Goal: Information Seeking & Learning: Learn about a topic

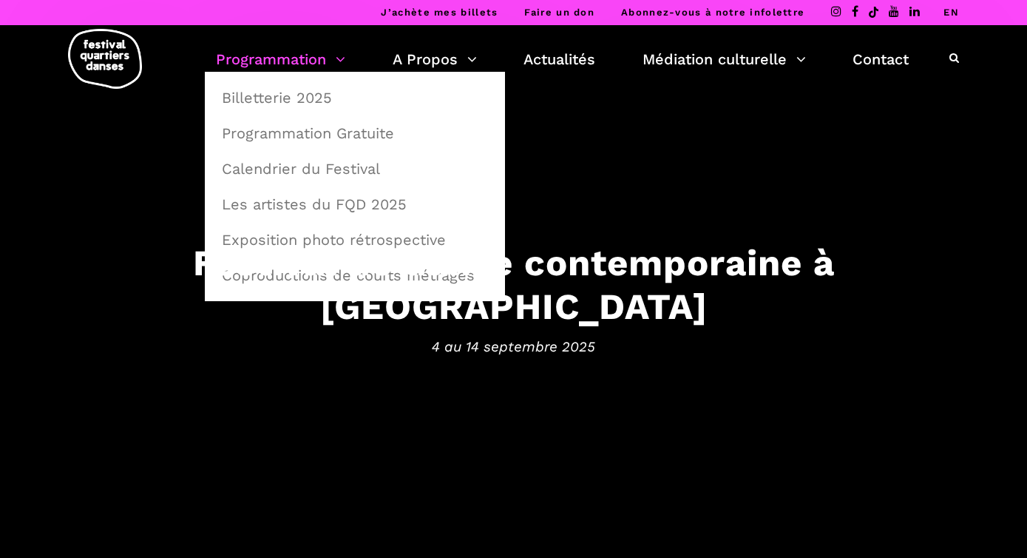
click at [283, 63] on link "Programmation" at bounding box center [280, 59] width 129 height 25
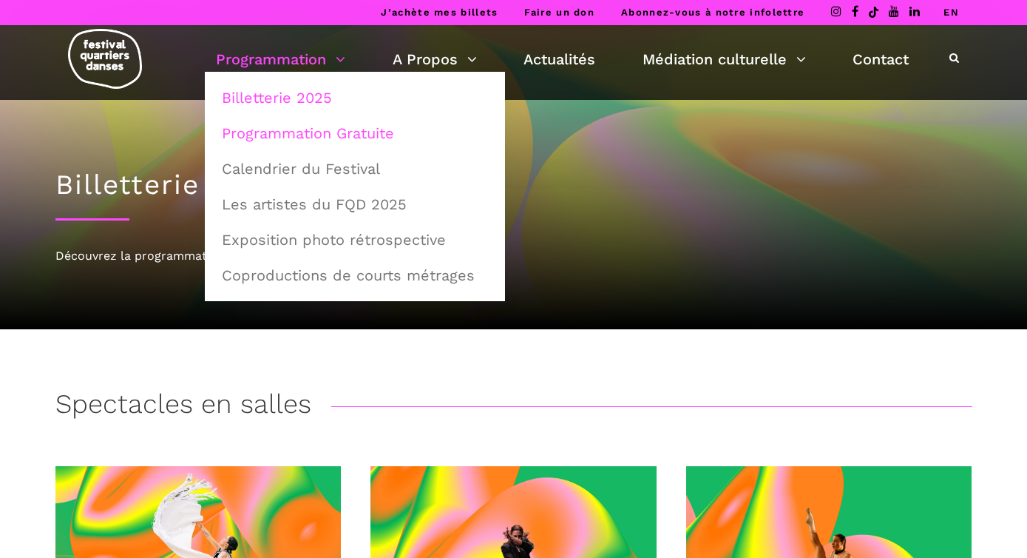
click at [341, 132] on link "Programmation Gratuite" at bounding box center [355, 133] width 284 height 34
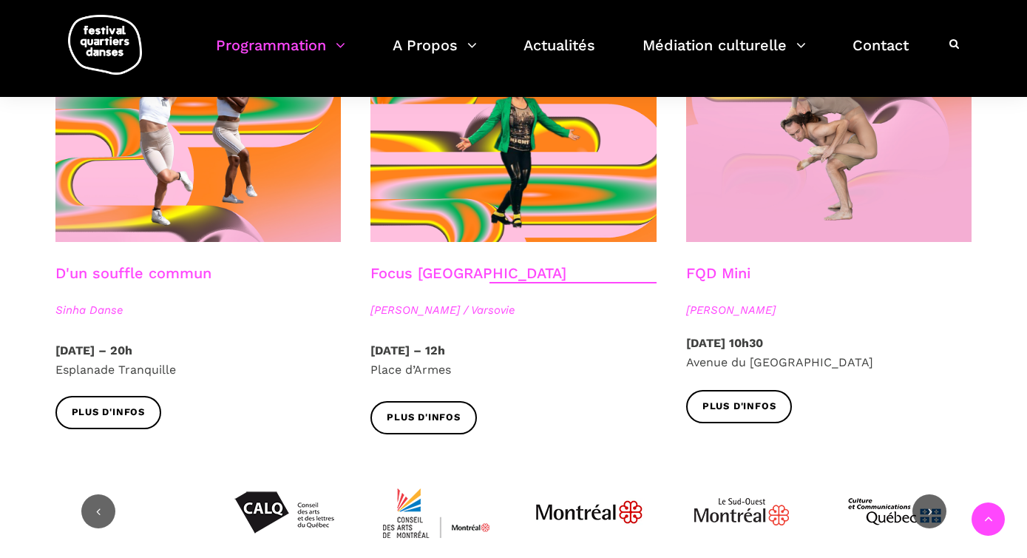
scroll to position [1814, 0]
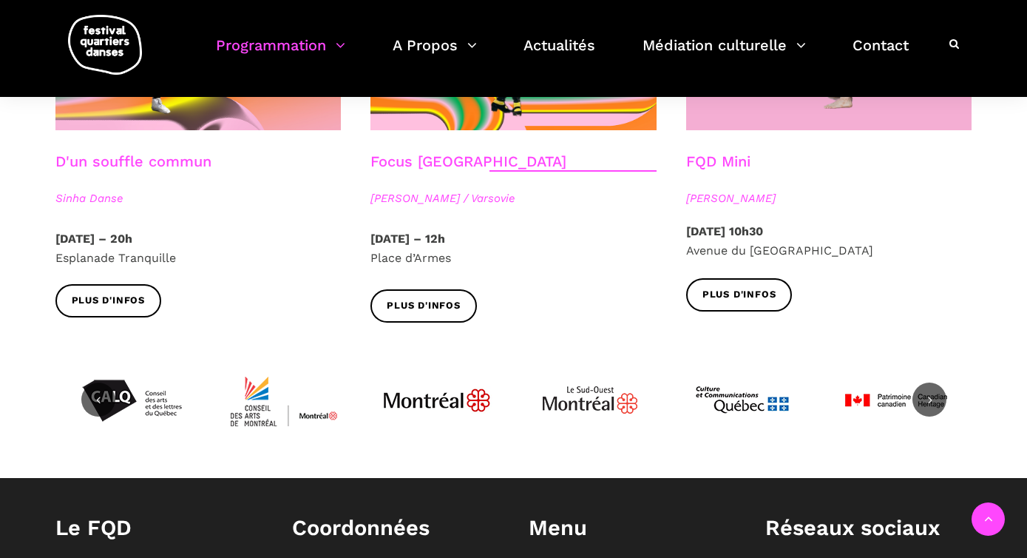
click at [955, 41] on icon at bounding box center [954, 43] width 10 height 10
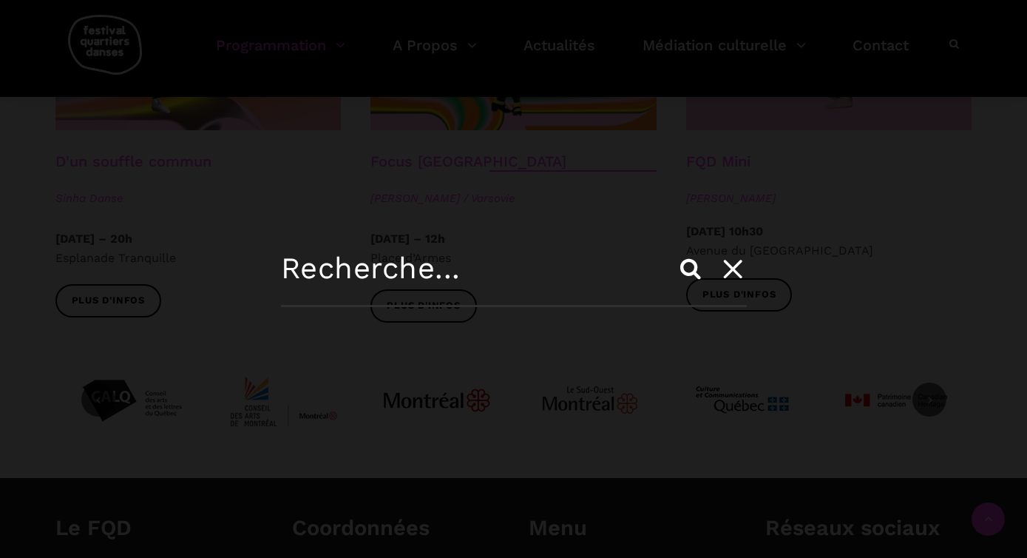
click at [467, 274] on input "text" at bounding box center [514, 279] width 466 height 56
type input "h"
type input "elahe"
click at [673, 251] on input "Search" at bounding box center [690, 268] width 35 height 35
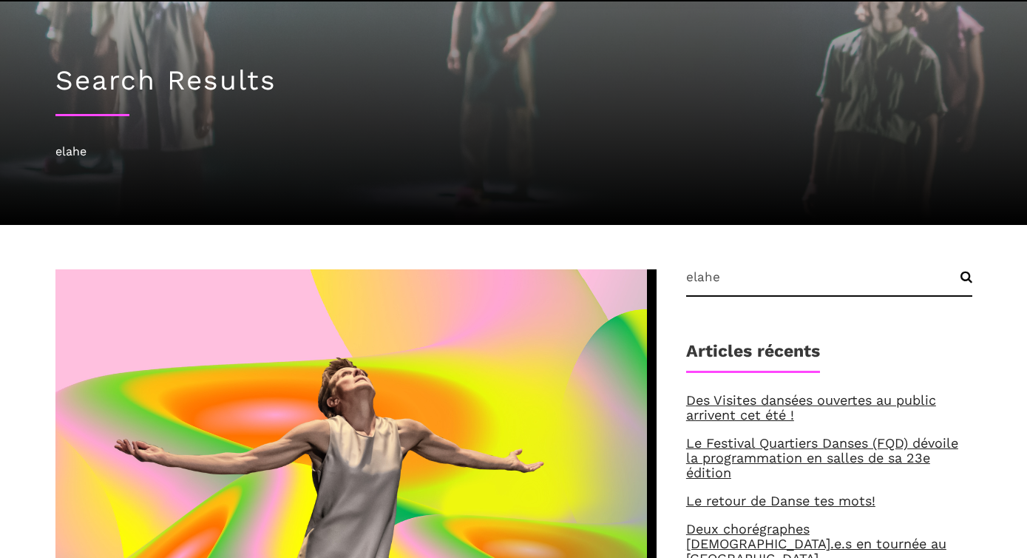
scroll to position [359, 0]
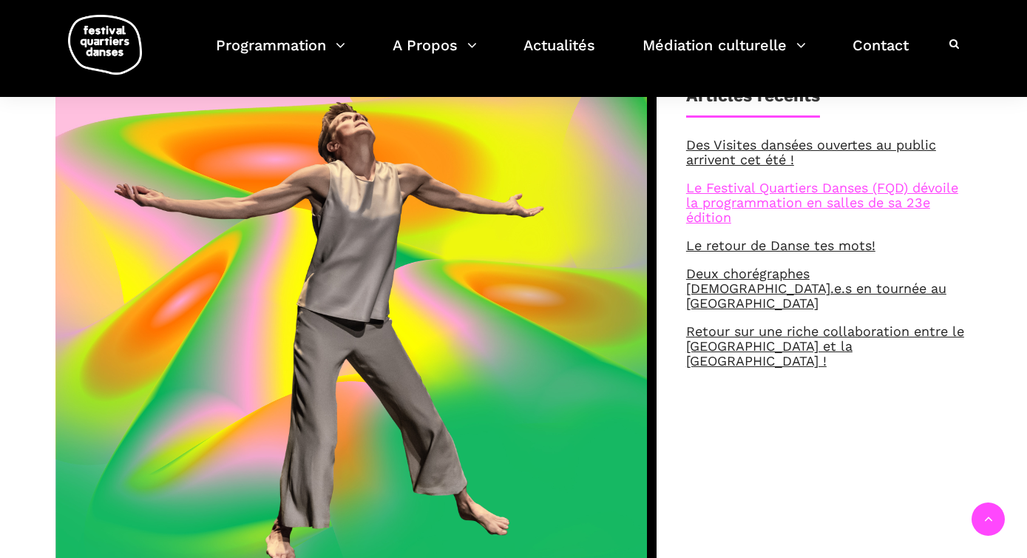
click at [776, 209] on link "Le Festival Quartiers Danses (FQD) dévoile la programmation en salles de sa 23e…" at bounding box center [822, 202] width 272 height 45
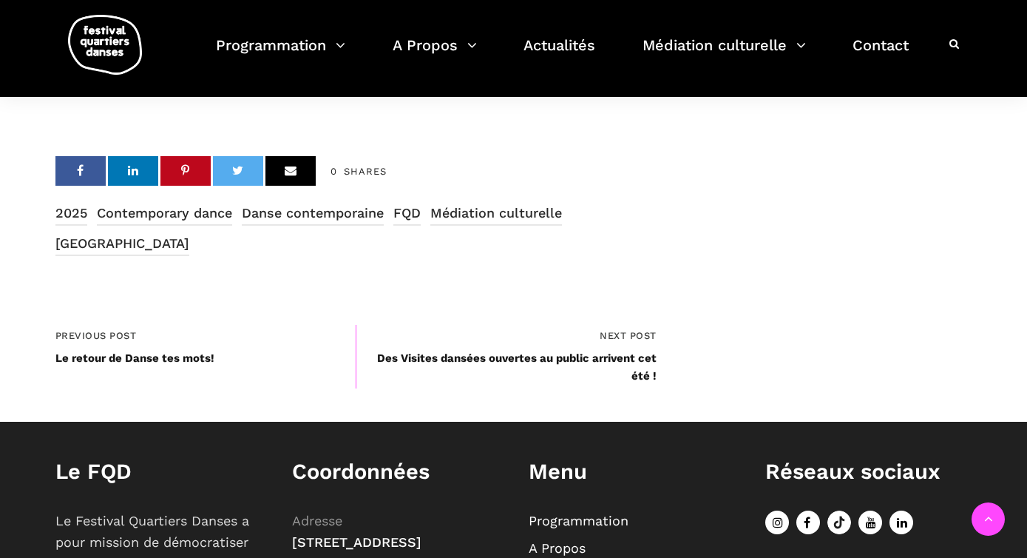
scroll to position [5048, 0]
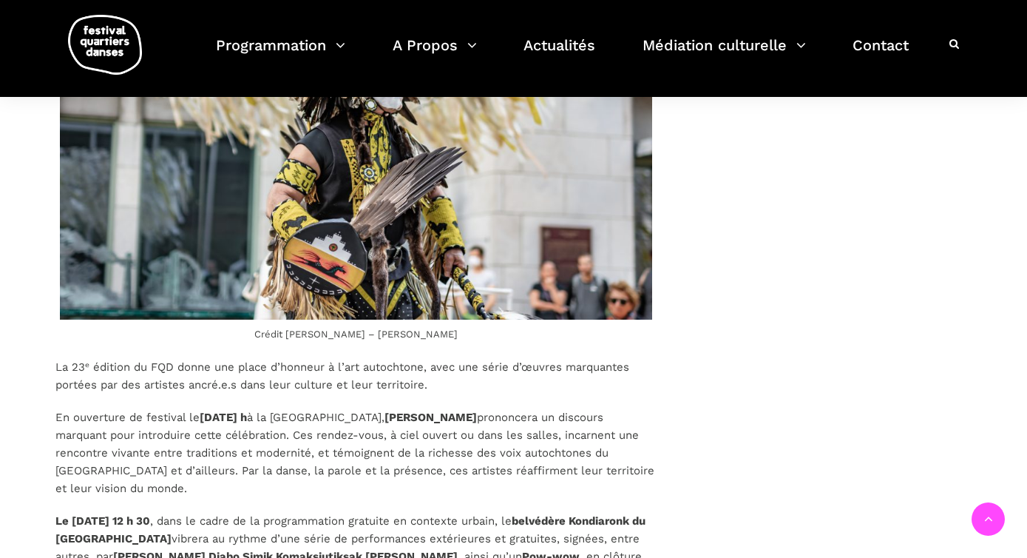
scroll to position [0, 0]
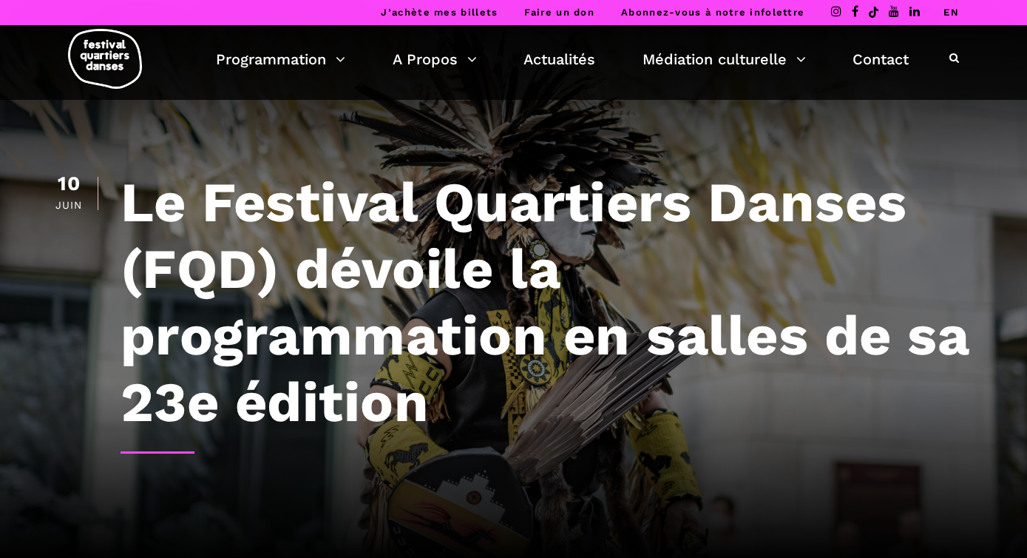
click at [65, 67] on div "Programmation Billetterie 2025 Programmation Gratuite Calendrier du Festival Le…" at bounding box center [513, 62] width 1005 height 75
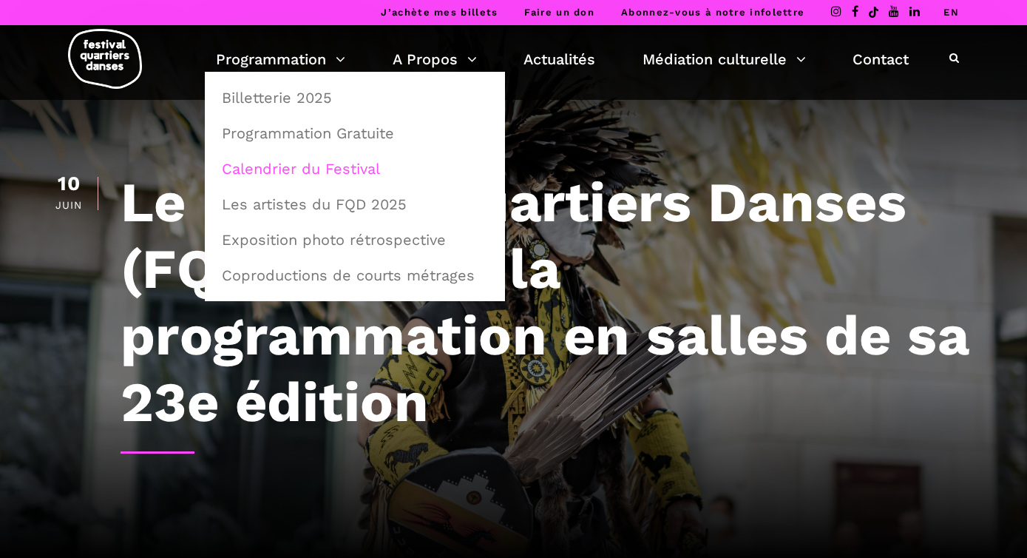
click at [257, 169] on link "Calendrier du Festival" at bounding box center [355, 169] width 284 height 34
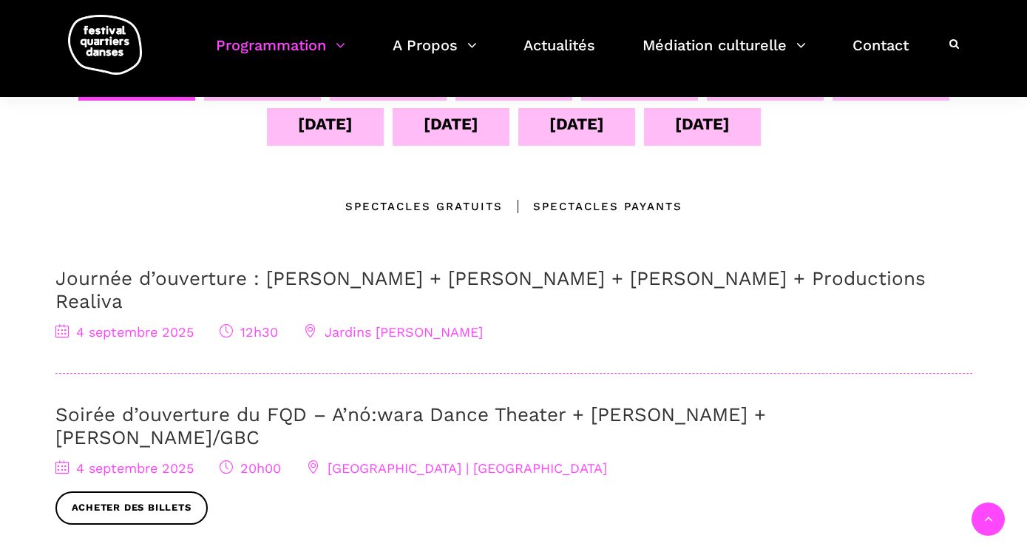
scroll to position [143, 0]
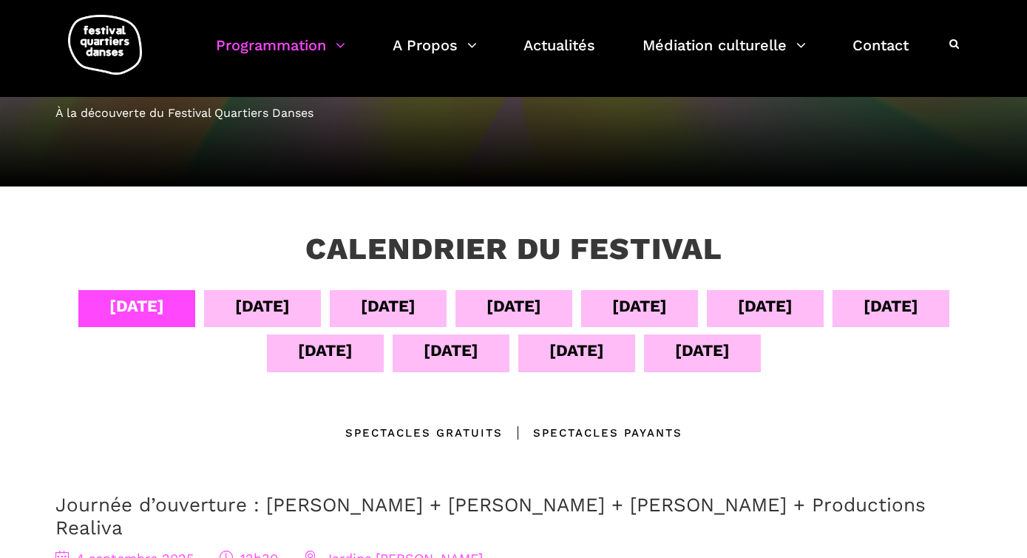
click at [219, 304] on div "05 sept" at bounding box center [262, 308] width 117 height 37
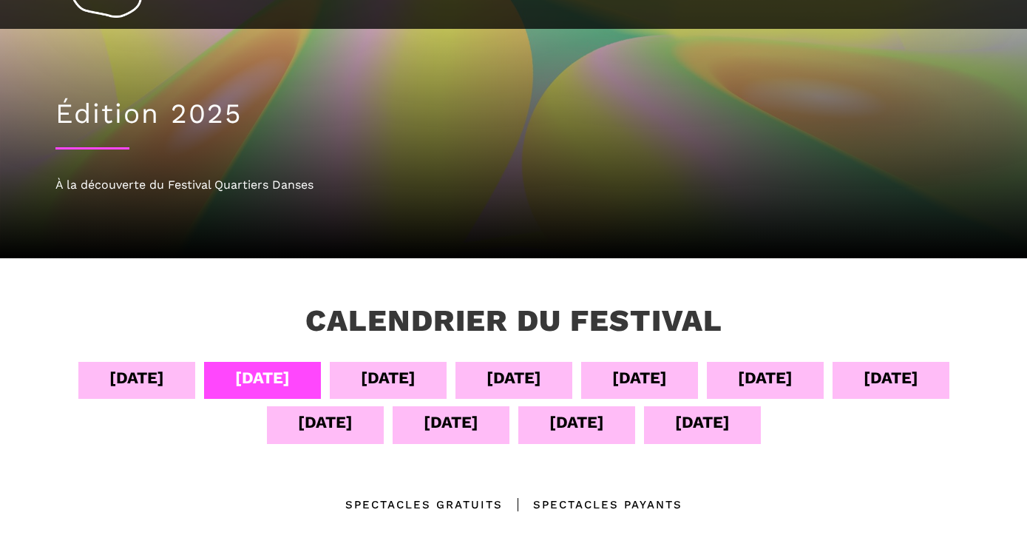
scroll to position [72, 0]
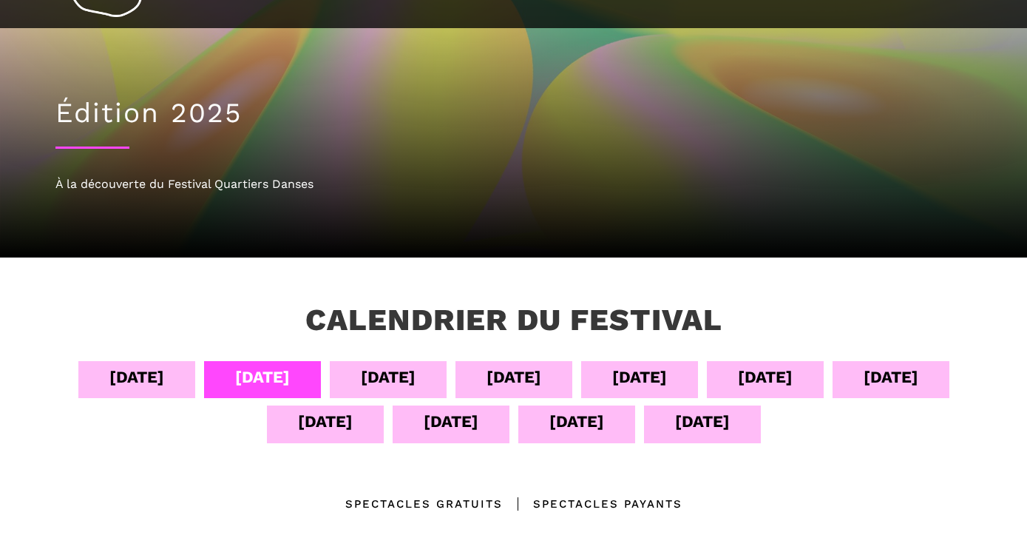
click at [476, 507] on div "Spectacles gratuits" at bounding box center [424, 504] width 158 height 18
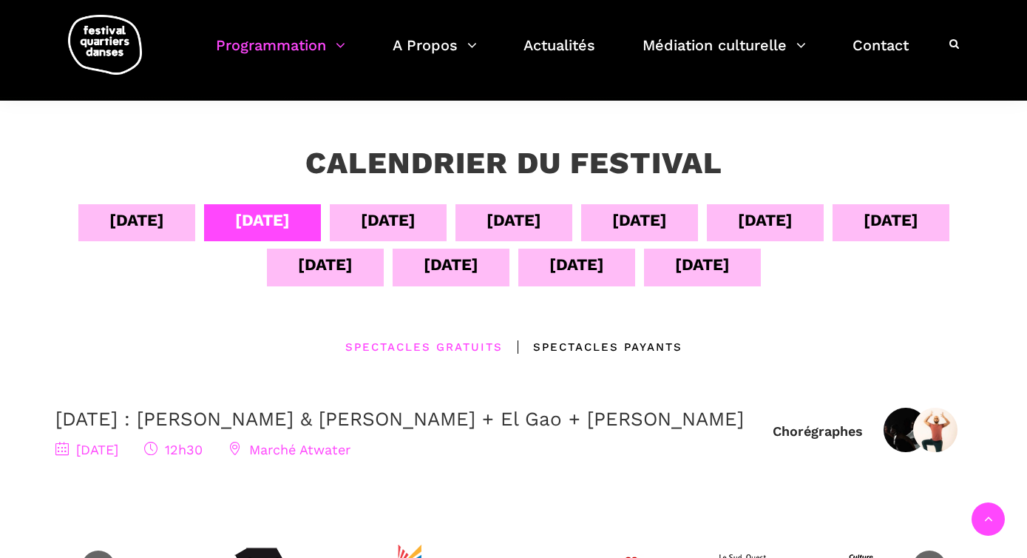
scroll to position [0, 0]
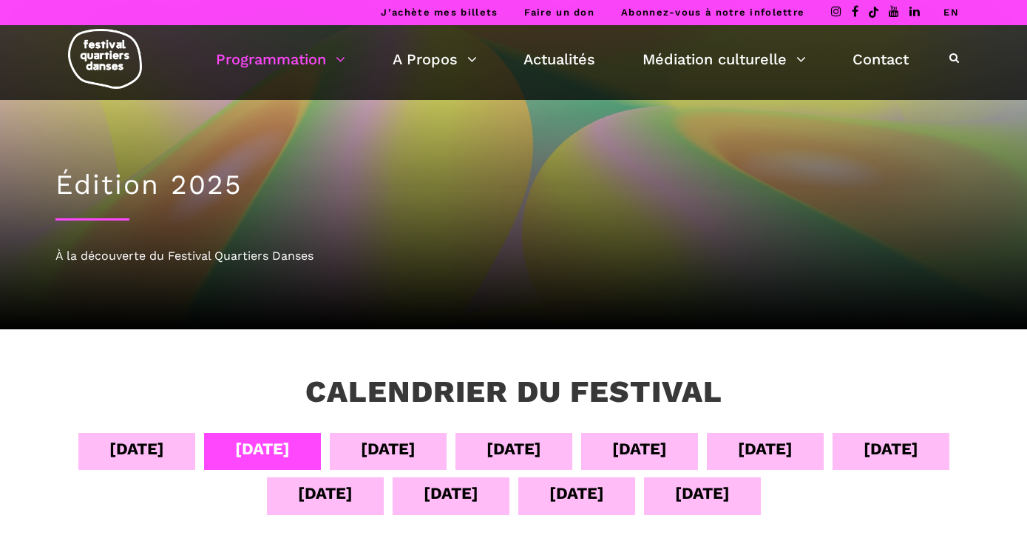
drag, startPoint x: 113, startPoint y: 453, endPoint x: 120, endPoint y: 448, distance: 8.0
click at [113, 452] on div "04 sept" at bounding box center [136, 449] width 55 height 26
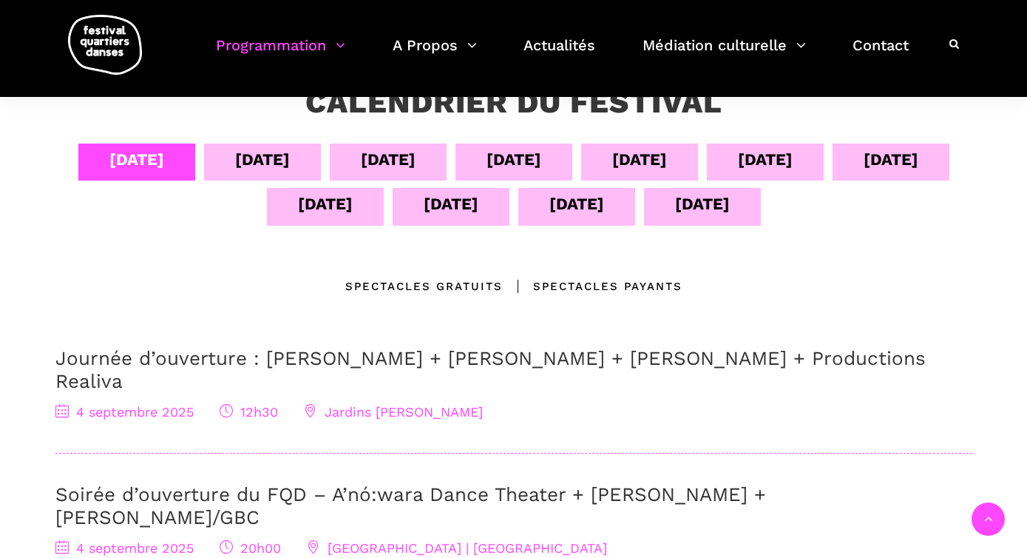
scroll to position [286, 0]
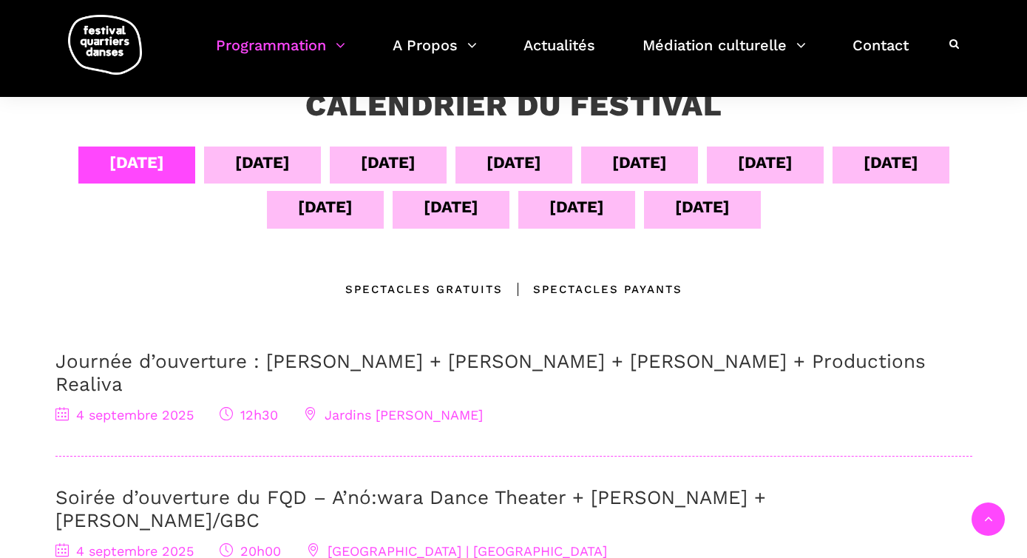
click at [248, 165] on div "05 sept" at bounding box center [262, 162] width 55 height 26
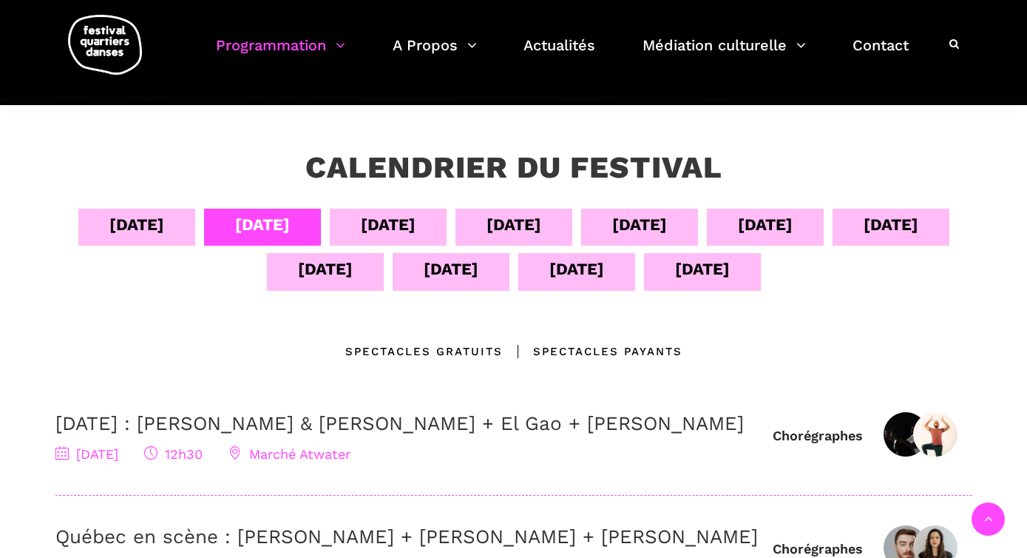
scroll to position [218, 0]
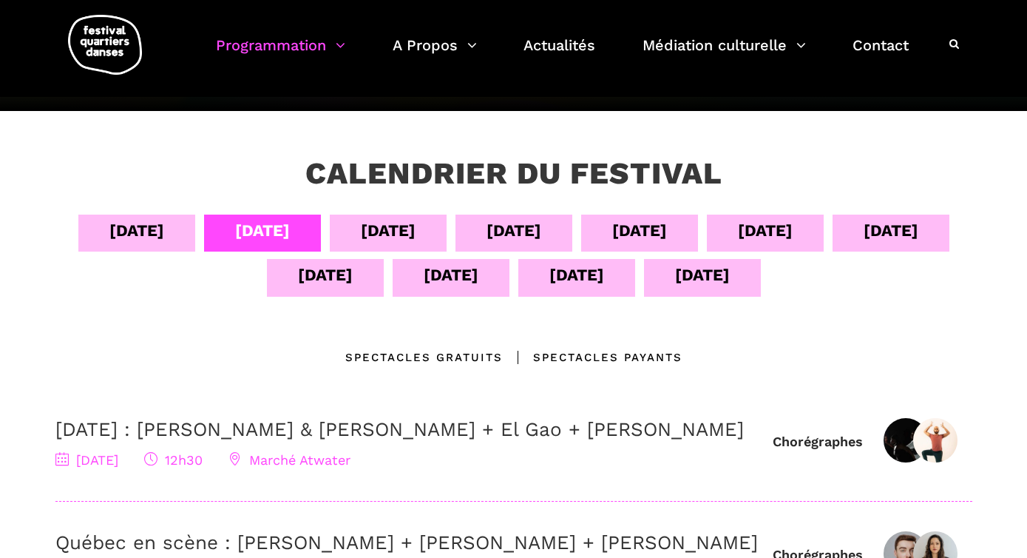
click at [395, 241] on div "06 sept" at bounding box center [388, 230] width 55 height 26
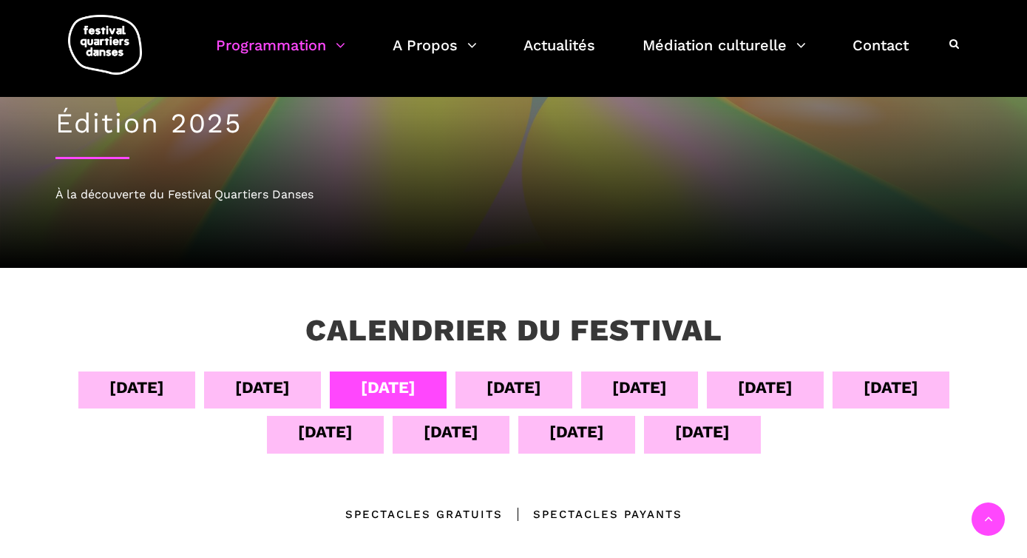
scroll to position [44, 0]
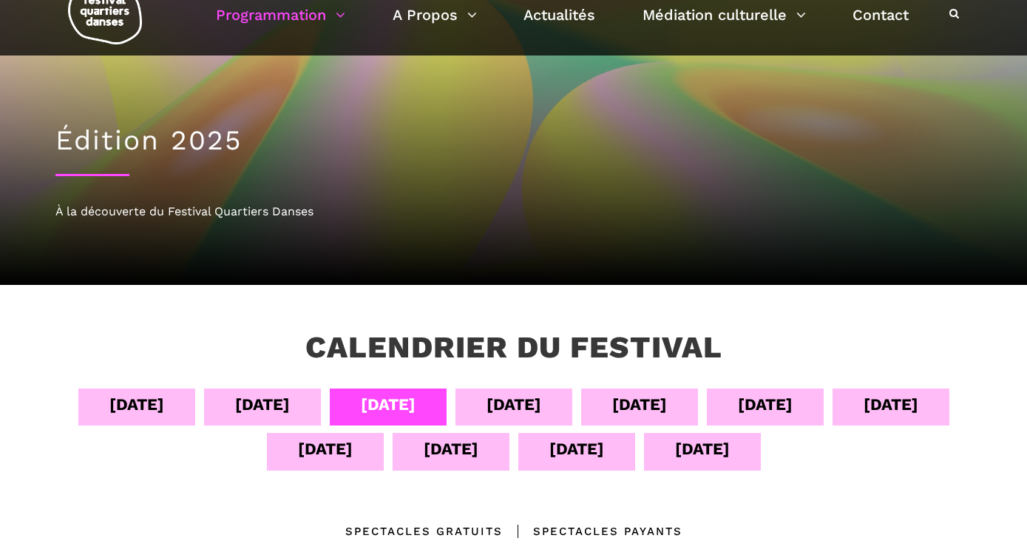
click at [503, 397] on div "07 sept" at bounding box center [514, 404] width 55 height 26
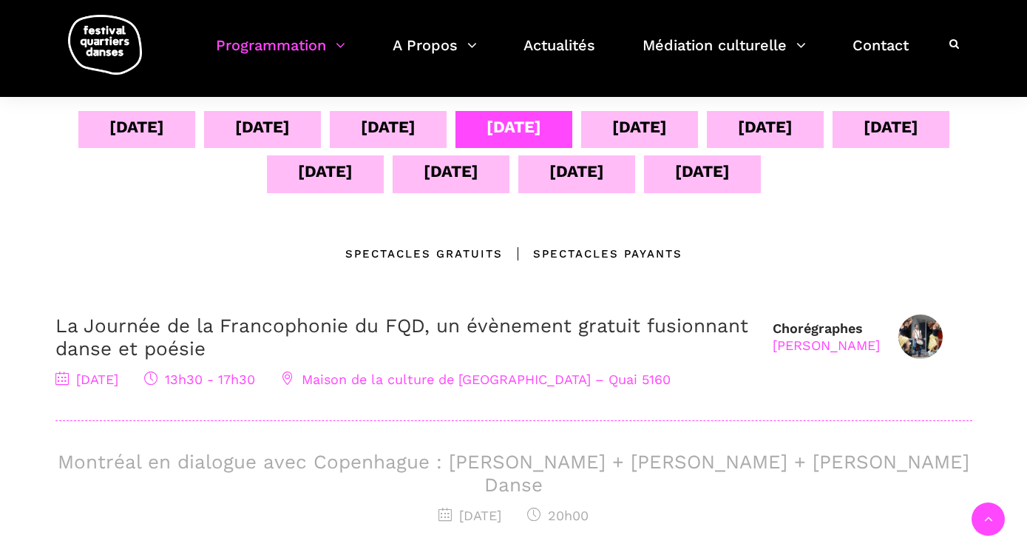
scroll to position [493, 0]
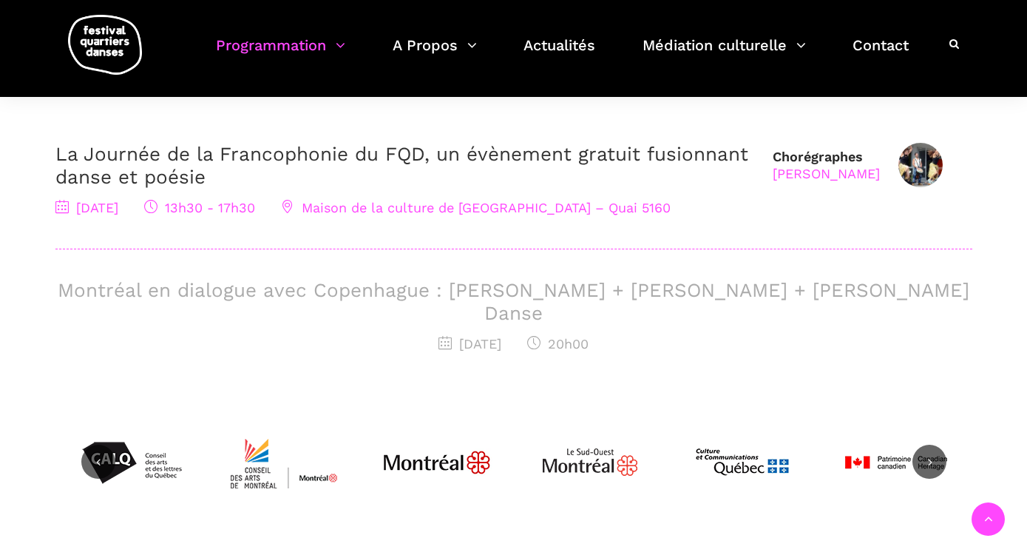
click at [1009, 193] on div "Calendrier du festival 04 sept 05 sept 06 sept 07 sept 08 sept 09 sept 10 sept …" at bounding box center [513, 199] width 1027 height 726
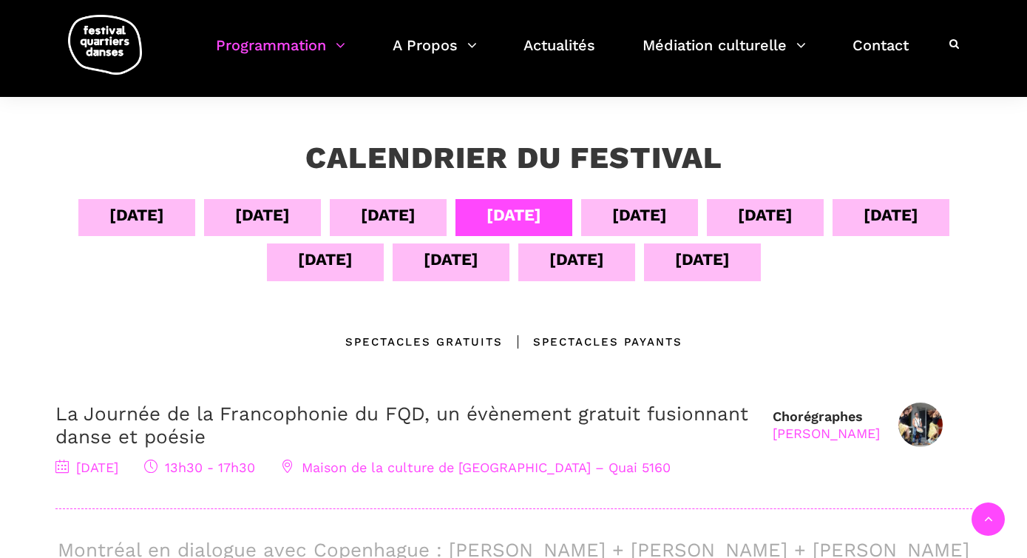
scroll to position [226, 0]
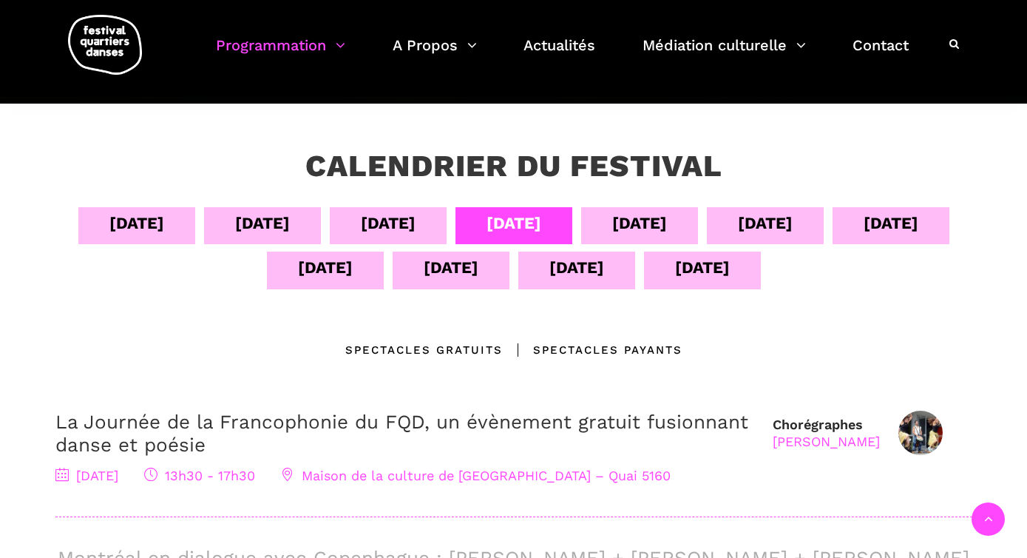
click at [635, 234] on div "08 sept" at bounding box center [639, 223] width 55 height 26
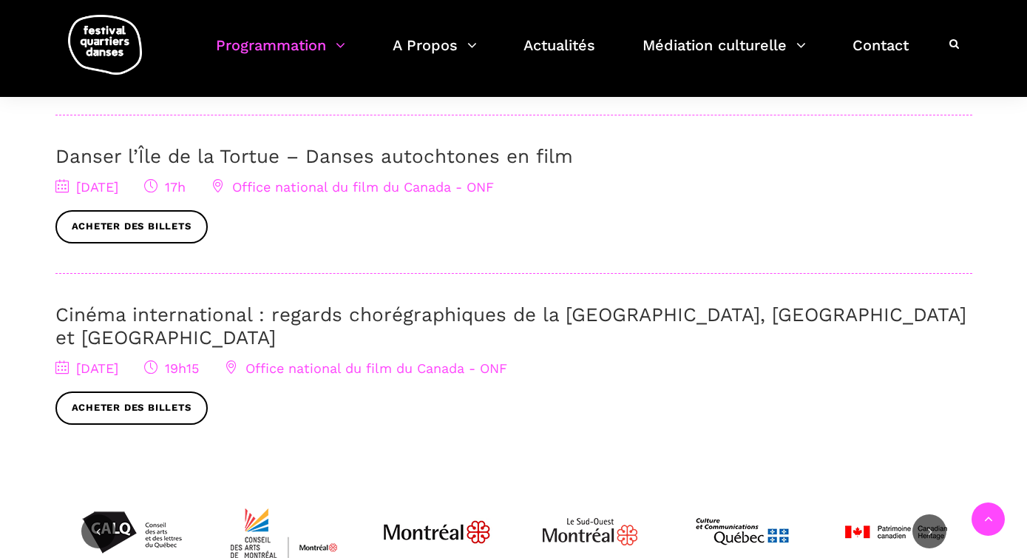
scroll to position [0, 0]
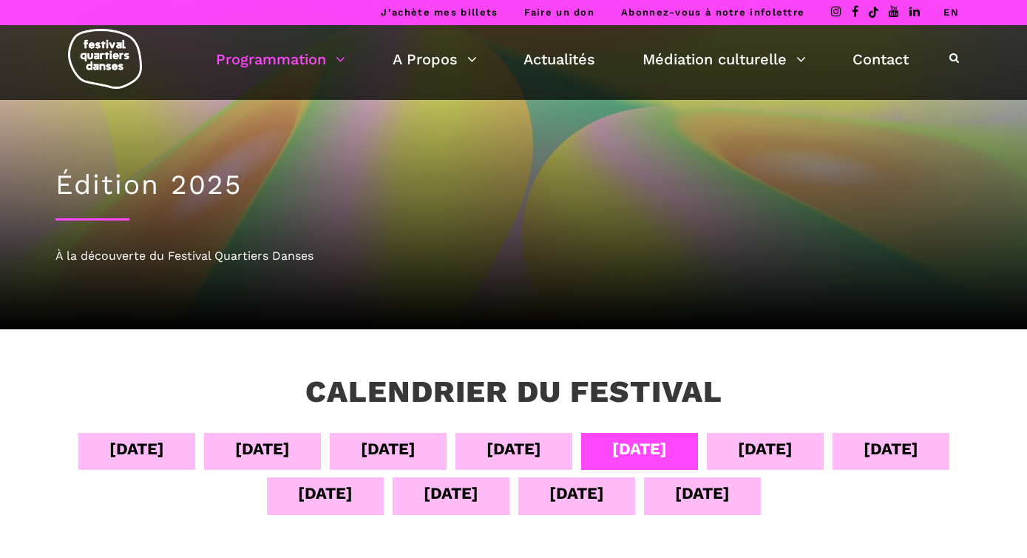
drag, startPoint x: 785, startPoint y: 444, endPoint x: 882, endPoint y: 434, distance: 97.3
click at [785, 444] on div "09 sept" at bounding box center [765, 449] width 55 height 26
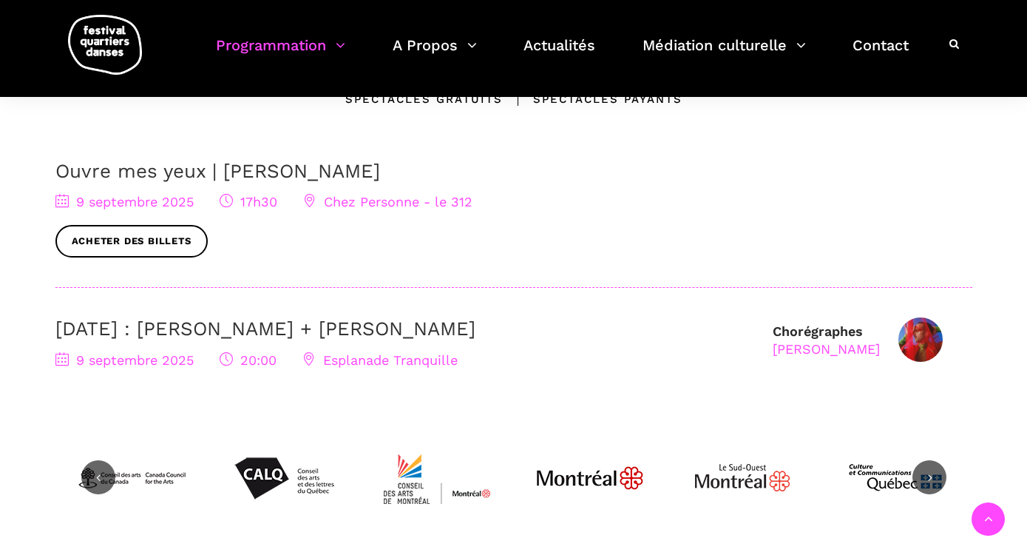
scroll to position [263, 0]
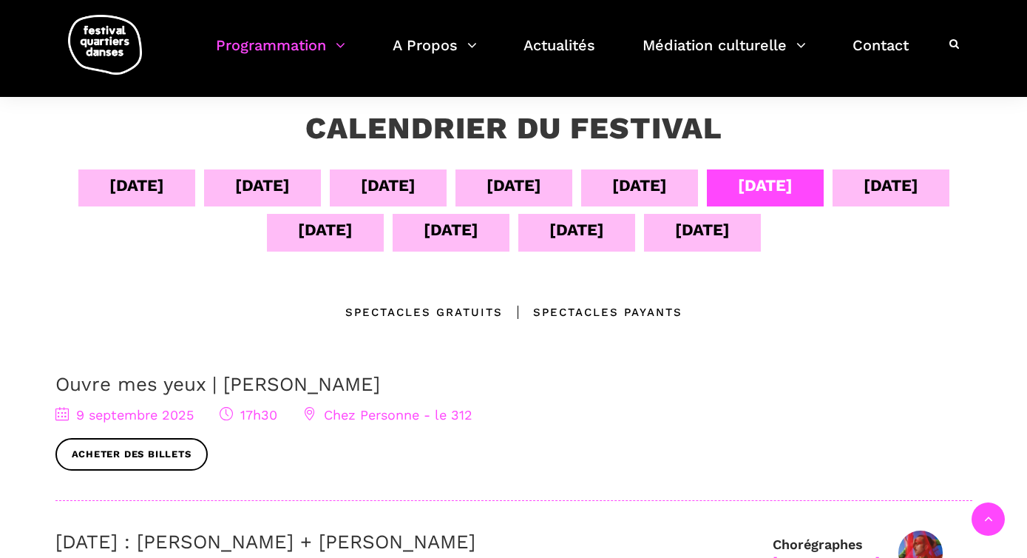
click at [909, 197] on div "10 sept" at bounding box center [891, 185] width 55 height 26
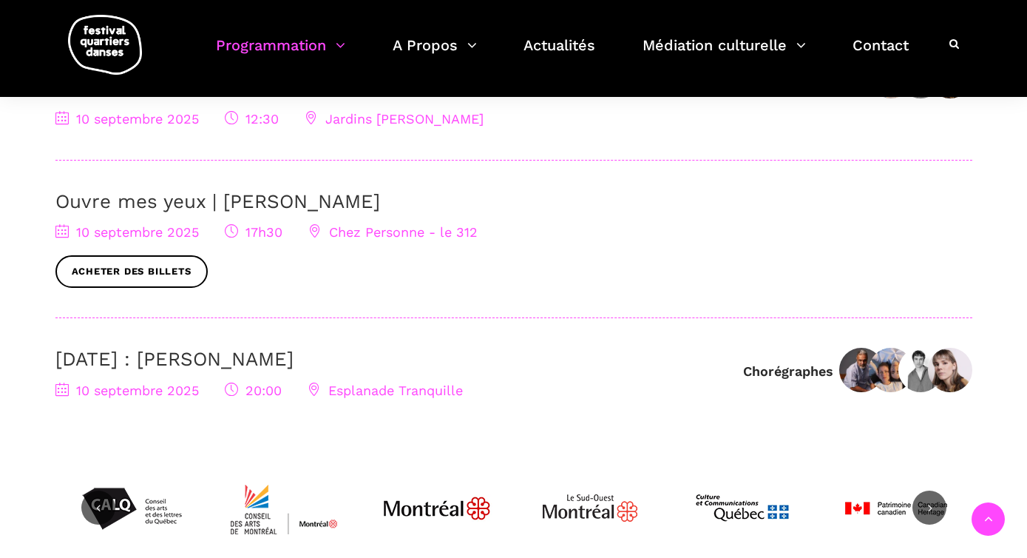
scroll to position [0, 0]
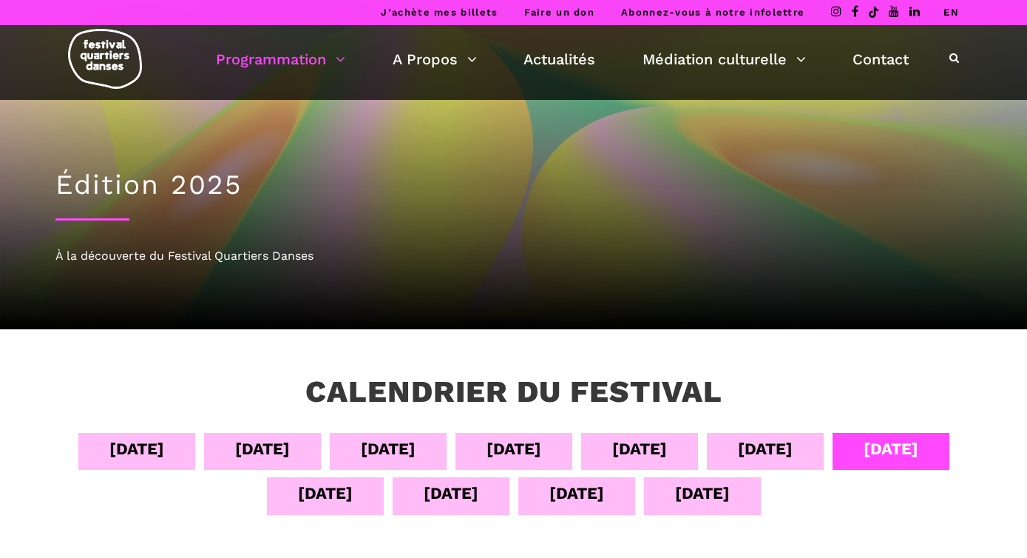
click at [319, 493] on div "11 sept" at bounding box center [325, 493] width 55 height 26
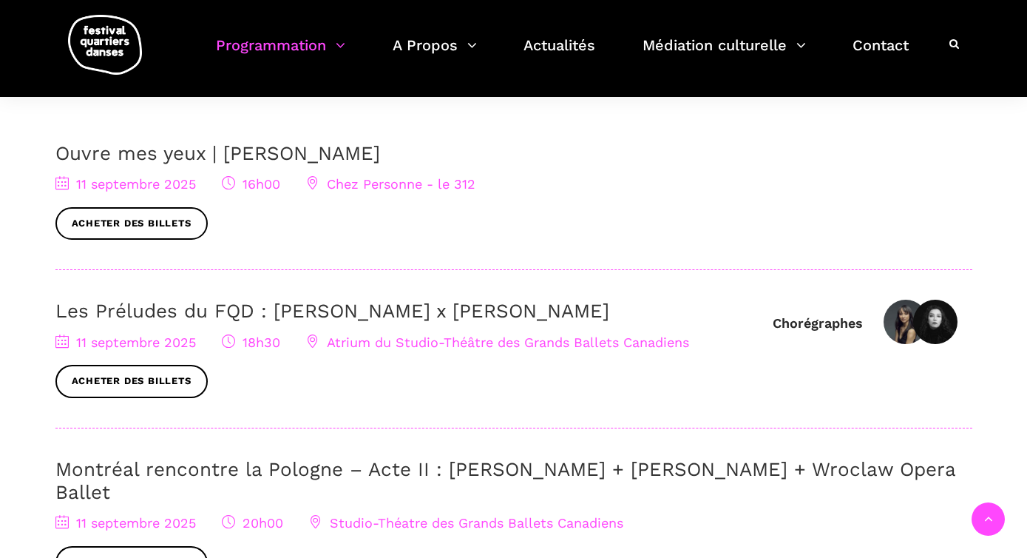
scroll to position [561, 0]
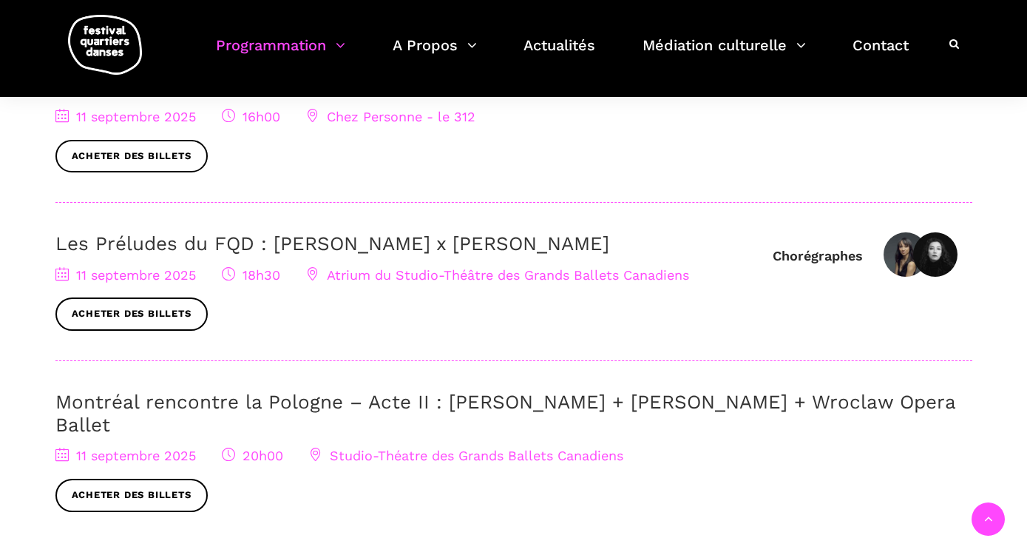
click at [128, 246] on link "Les Préludes du FQD : [PERSON_NAME] x [PERSON_NAME]" at bounding box center [332, 243] width 554 height 22
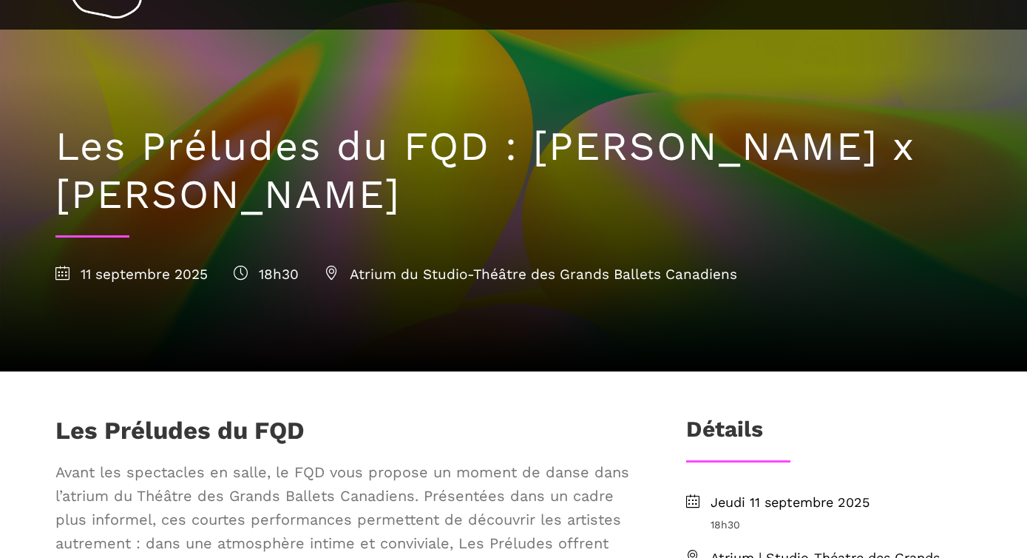
scroll to position [77, 0]
